Goal: Task Accomplishment & Management: Complete application form

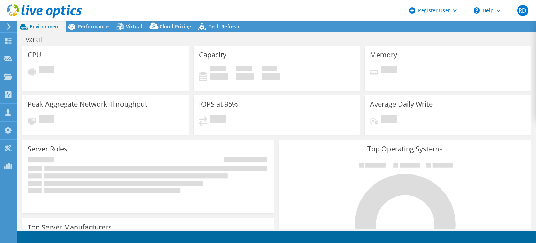
select select "USD"
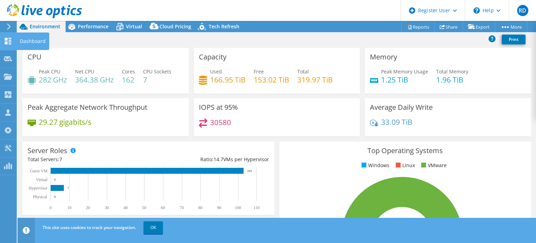
click at [9, 42] on use at bounding box center [8, 41] width 7 height 7
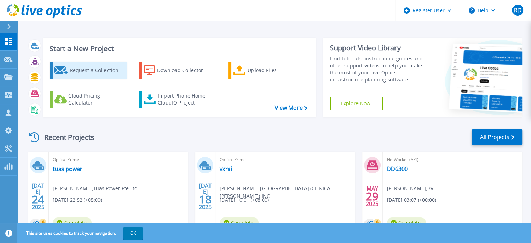
click at [113, 76] on div "Request a Collection" at bounding box center [97, 70] width 56 height 14
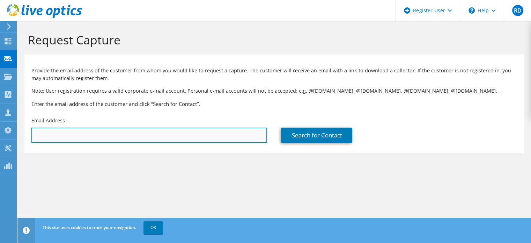
click at [133, 138] on input "text" at bounding box center [149, 134] width 236 height 15
paste input "hweesoon.tan@sgx.com"
type input "hweesoon.tan@sgx.com"
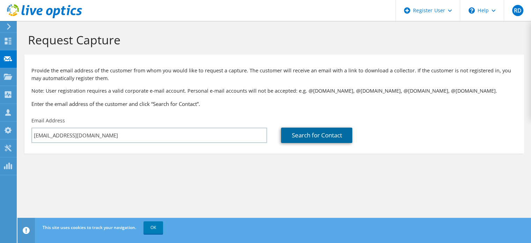
click at [319, 141] on link "Search for Contact" at bounding box center [316, 134] width 71 height 15
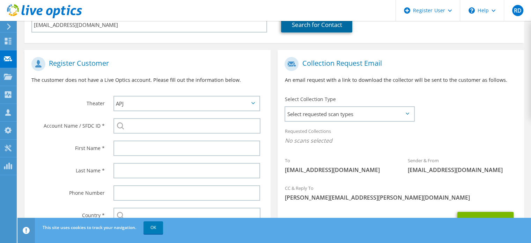
scroll to position [111, 0]
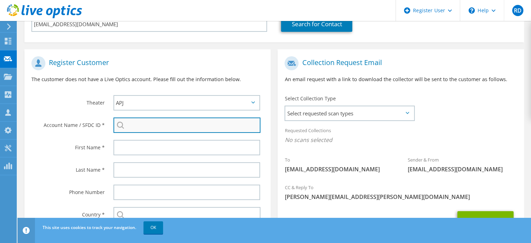
click at [174, 123] on input "search" at bounding box center [186, 124] width 147 height 15
paste input "2122990719"
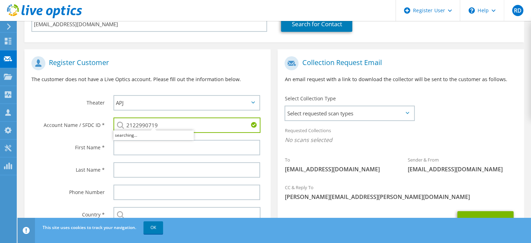
type input "2122990719"
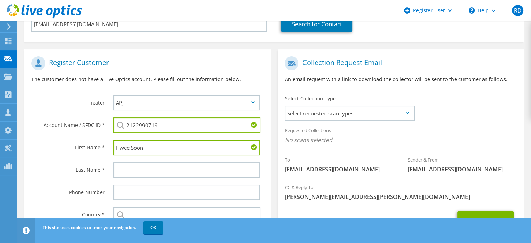
type input "Hwee Soon"
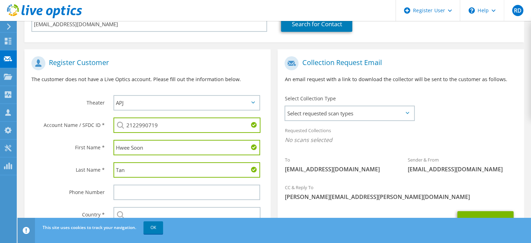
type input "Tan"
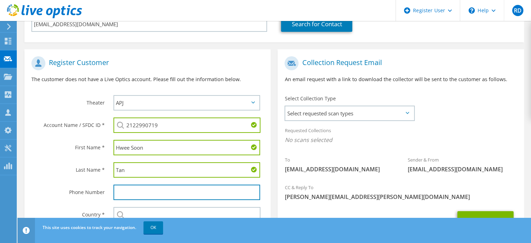
scroll to position [160, 0]
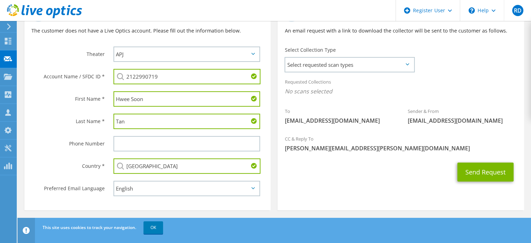
type input "Singapore"
click at [367, 67] on span "Select requested scan types" at bounding box center [349, 65] width 128 height 14
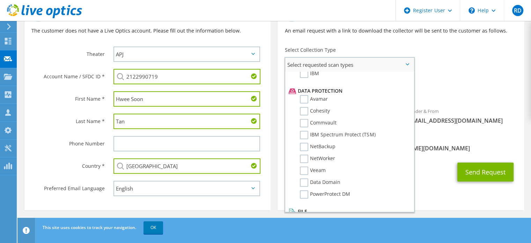
scroll to position [288, 0]
click at [305, 155] on label "NetWorker" at bounding box center [317, 159] width 35 height 8
click at [0, 0] on input "NetWorker" at bounding box center [0, 0] width 0 height 0
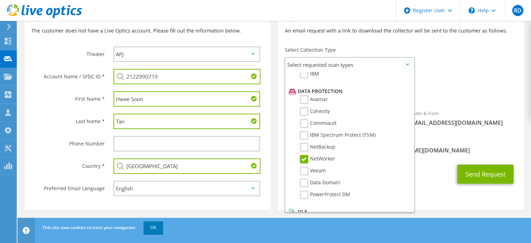
click at [455, 127] on div "Sender & From liveoptics@liveoptics.com" at bounding box center [462, 118] width 123 height 24
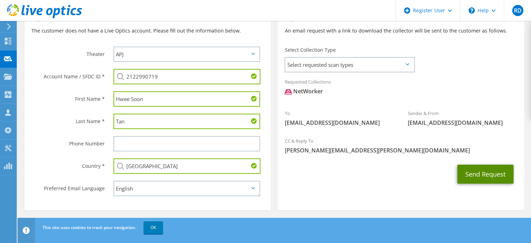
click at [492, 174] on button "Send Request" at bounding box center [485, 173] width 56 height 19
